Goal: Information Seeking & Learning: Learn about a topic

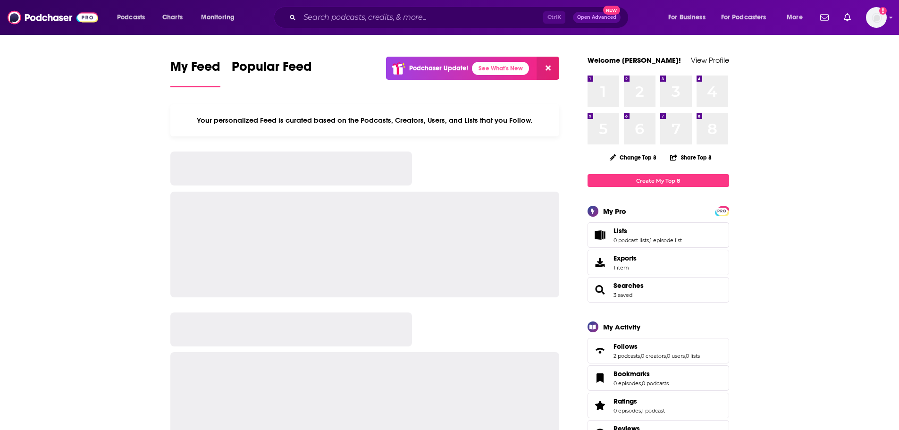
click at [333, 16] on input "Search podcasts, credits, & more..." at bounding box center [422, 17] width 244 height 15
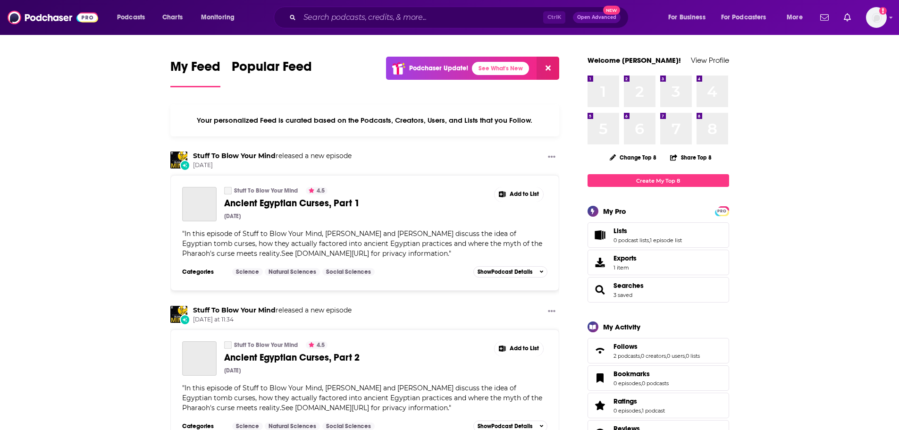
click at [367, 16] on input "Search podcasts, credits, & more..." at bounding box center [422, 17] width 244 height 15
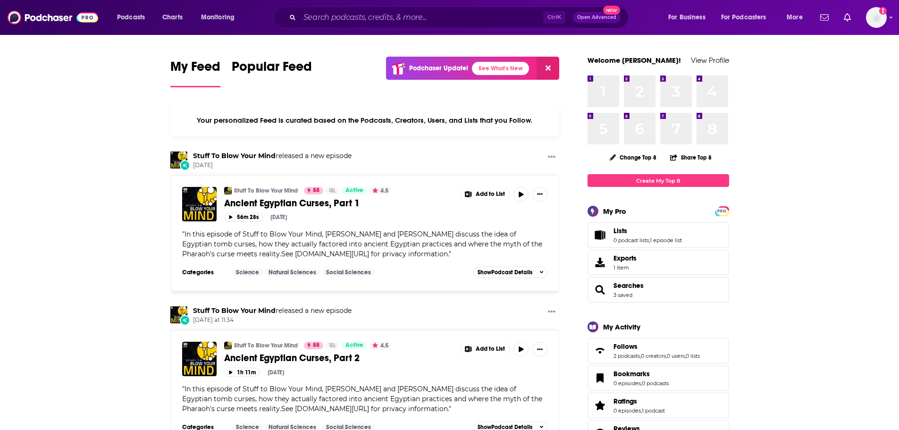
click at [372, 10] on input "Search podcasts, credits, & more..." at bounding box center [422, 17] width 244 height 15
click at [372, 15] on input "Search podcasts, credits, & more..." at bounding box center [422, 17] width 244 height 15
click at [345, 19] on input "Search podcasts, credits, & more..." at bounding box center [422, 17] width 244 height 15
click at [326, 20] on input "Search podcasts, credits, & more..." at bounding box center [422, 17] width 244 height 15
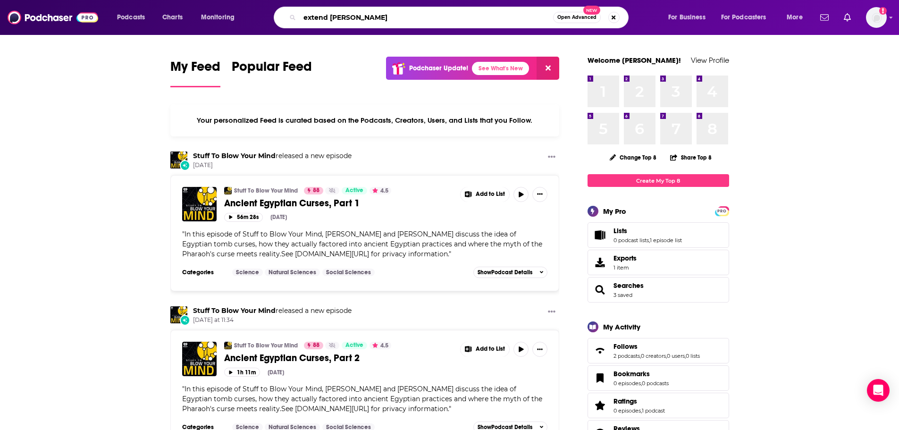
type input "extend [PERSON_NAME]"
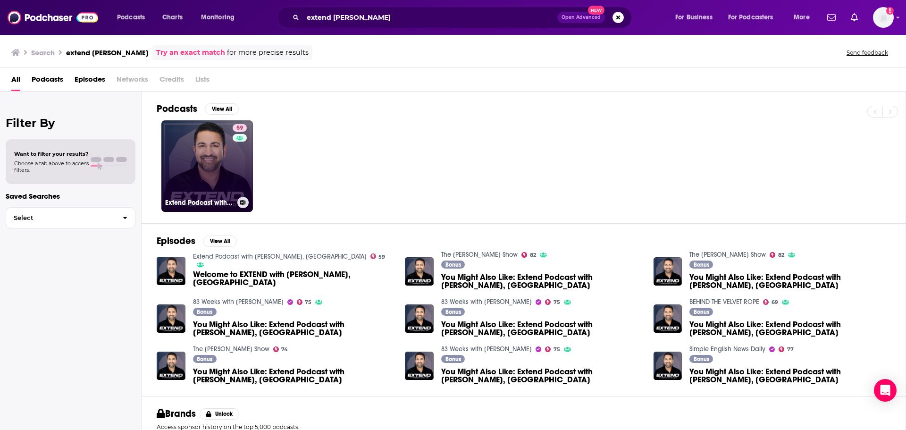
click at [205, 148] on link "59 Extend Podcast with [PERSON_NAME], [GEOGRAPHIC_DATA]" at bounding box center [207, 166] width 92 height 92
